Goal: Find specific page/section: Find specific page/section

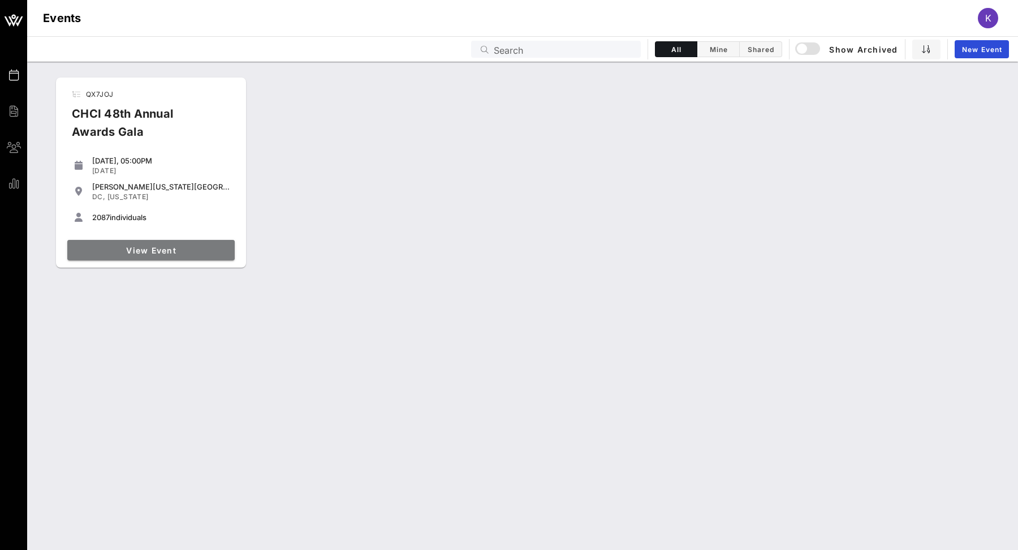
click at [145, 245] on span "View Event" at bounding box center [151, 250] width 158 height 10
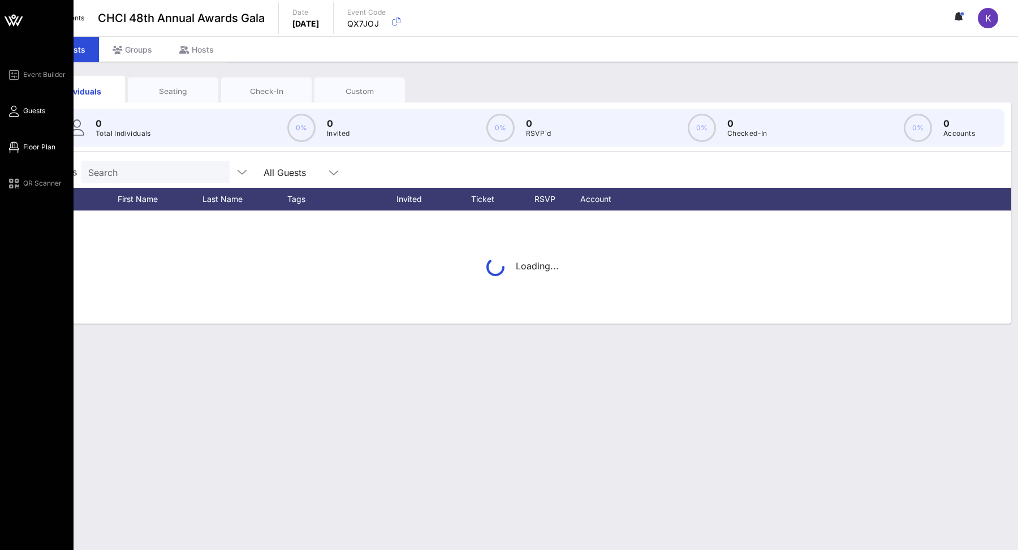
click at [31, 143] on span "Floor Plan" at bounding box center [39, 147] width 32 height 10
